Goal: Task Accomplishment & Management: Manage account settings

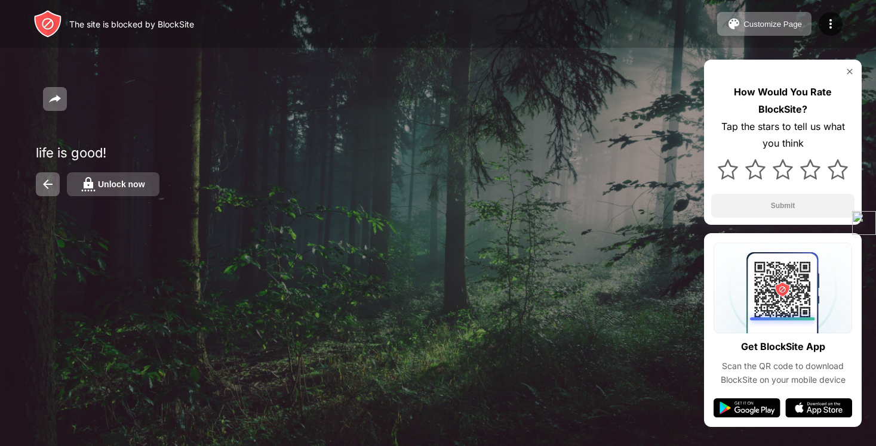
click at [109, 186] on div "Unlock now" at bounding box center [121, 185] width 47 height 10
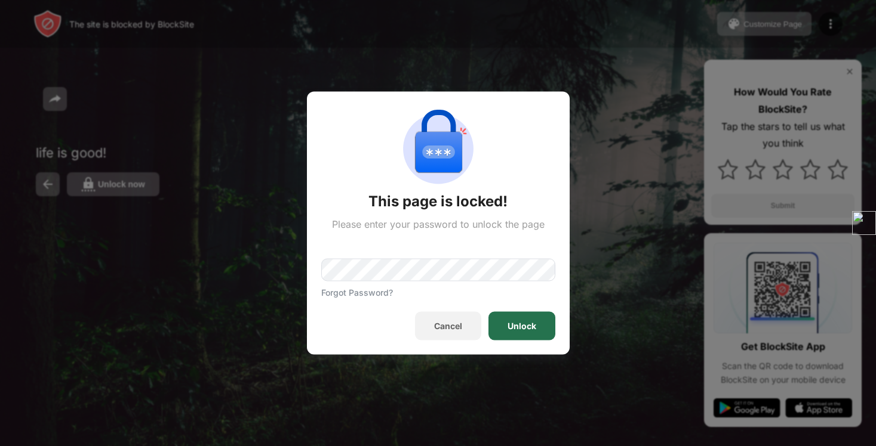
click at [535, 324] on div "Unlock" at bounding box center [521, 327] width 29 height 10
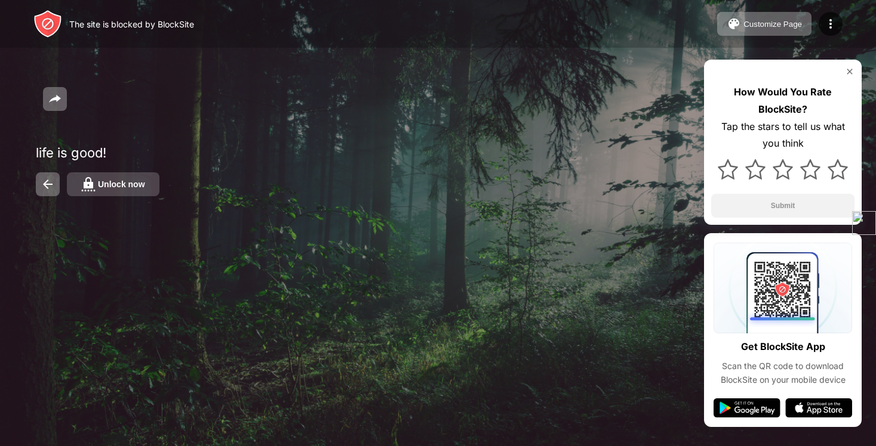
click at [125, 181] on div "Unlock now" at bounding box center [121, 185] width 47 height 10
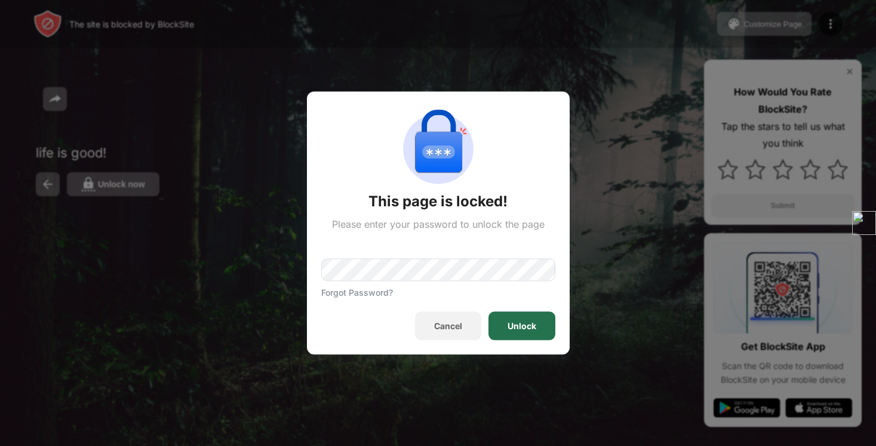
click at [507, 328] on div "Unlock" at bounding box center [521, 327] width 29 height 10
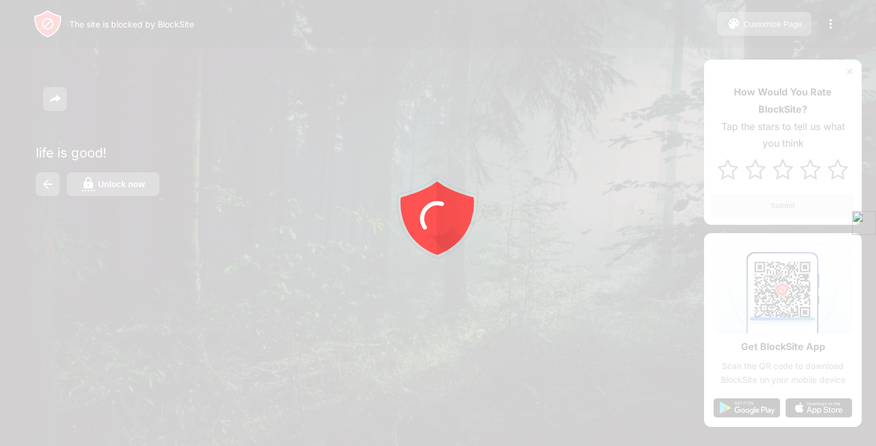
click at [129, 187] on div at bounding box center [438, 223] width 876 height 446
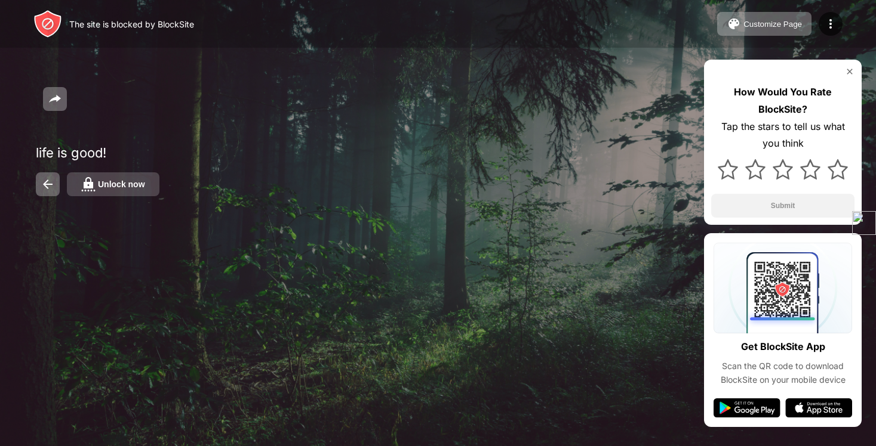
click at [108, 181] on div "Unlock now" at bounding box center [121, 185] width 47 height 10
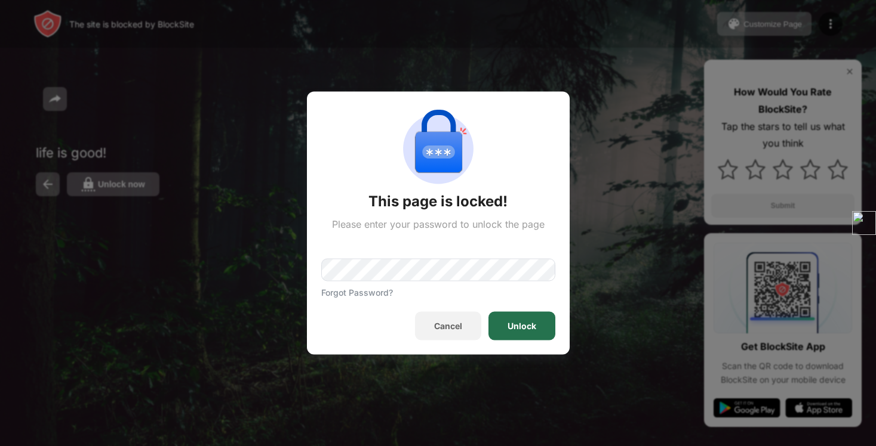
click at [512, 335] on div "Unlock" at bounding box center [521, 326] width 67 height 29
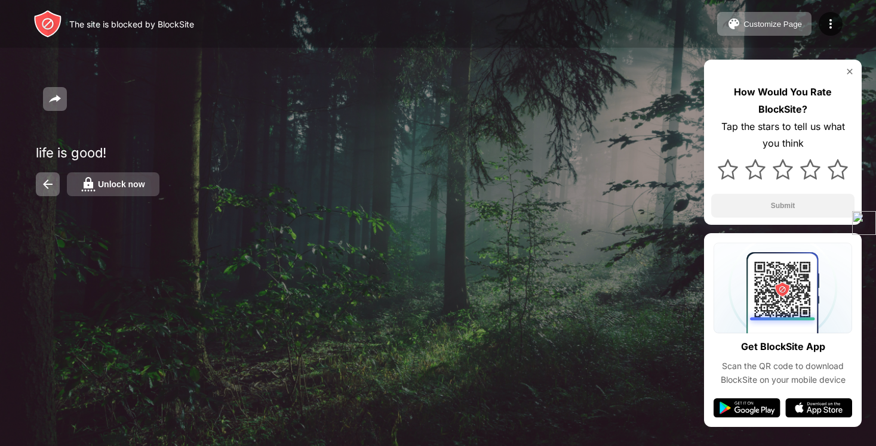
click at [150, 187] on button "Unlock now" at bounding box center [113, 184] width 93 height 24
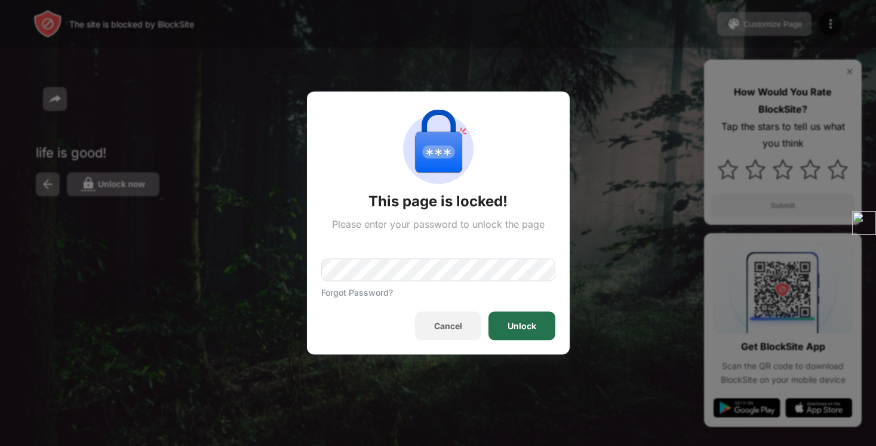
click at [543, 317] on div "Unlock" at bounding box center [521, 326] width 67 height 29
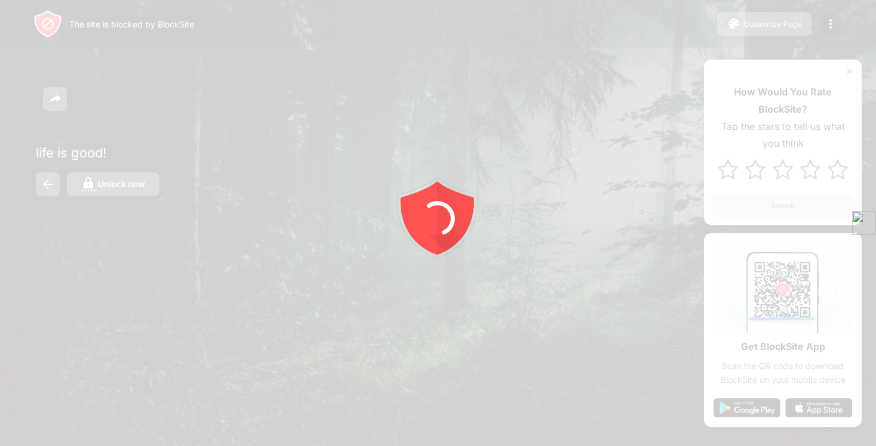
click at [116, 178] on button "Unlock now" at bounding box center [113, 184] width 93 height 24
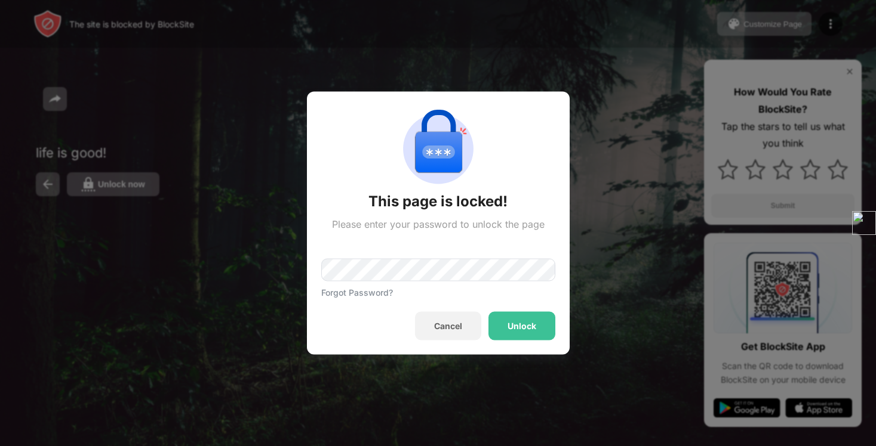
click at [127, 189] on div at bounding box center [438, 223] width 876 height 446
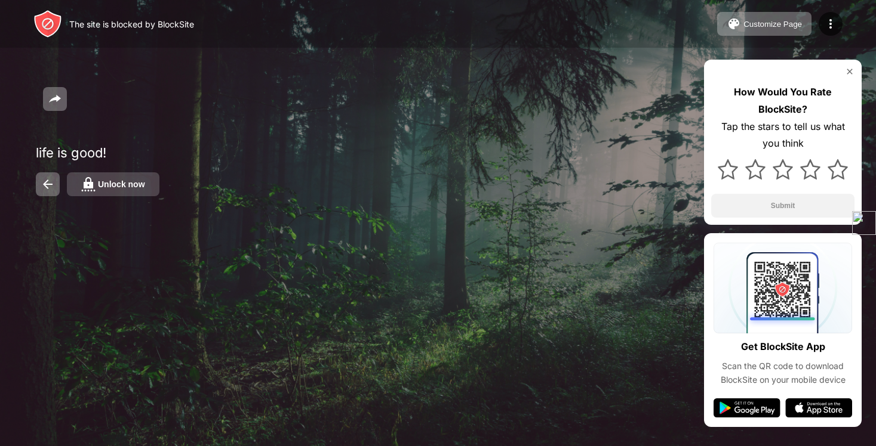
click at [141, 190] on button "Unlock now" at bounding box center [113, 184] width 93 height 24
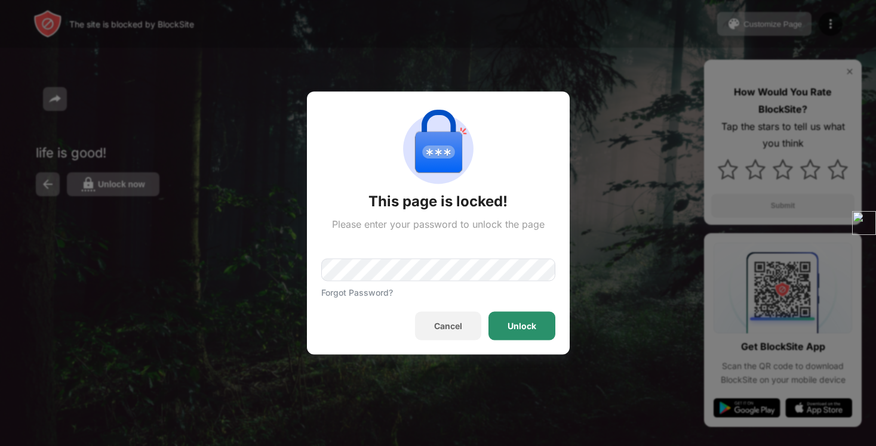
click at [519, 328] on div "Unlock" at bounding box center [521, 327] width 29 height 10
